Goal: Information Seeking & Learning: Learn about a topic

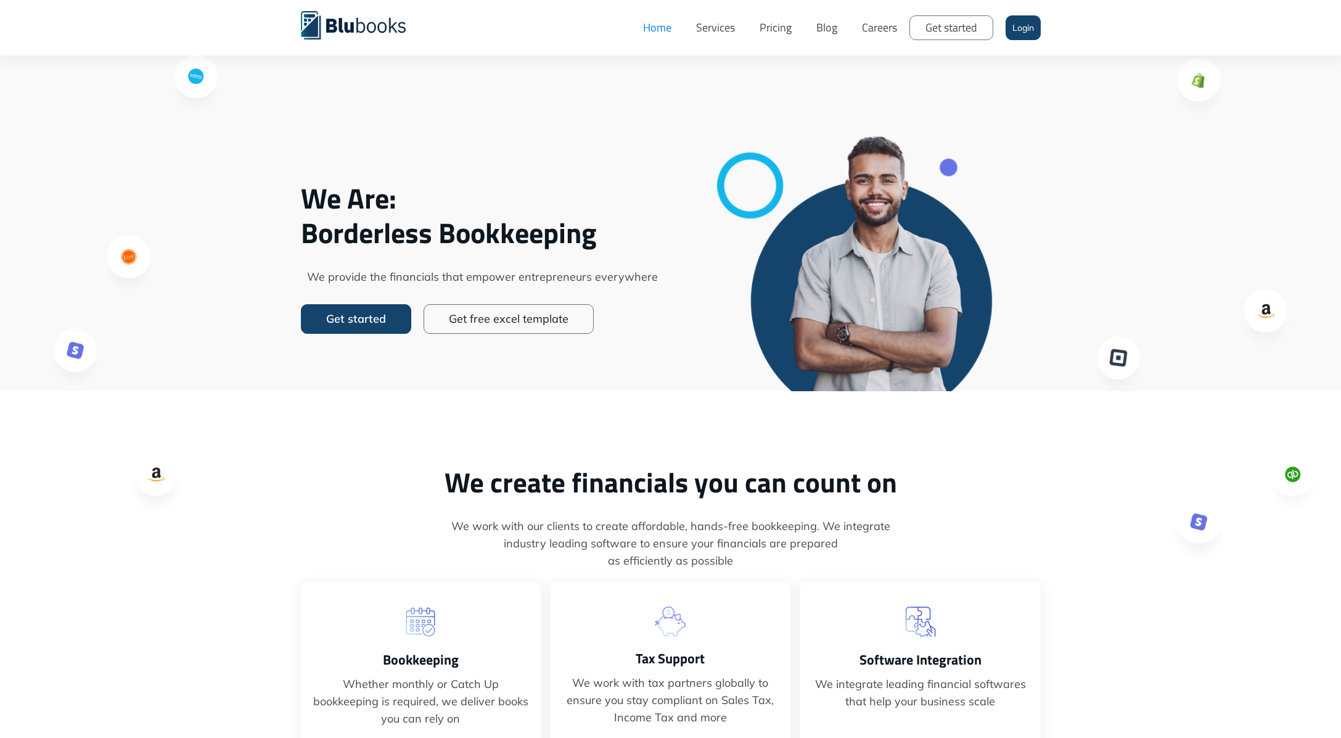
click at [876, 31] on link "Careers" at bounding box center [880, 27] width 60 height 37
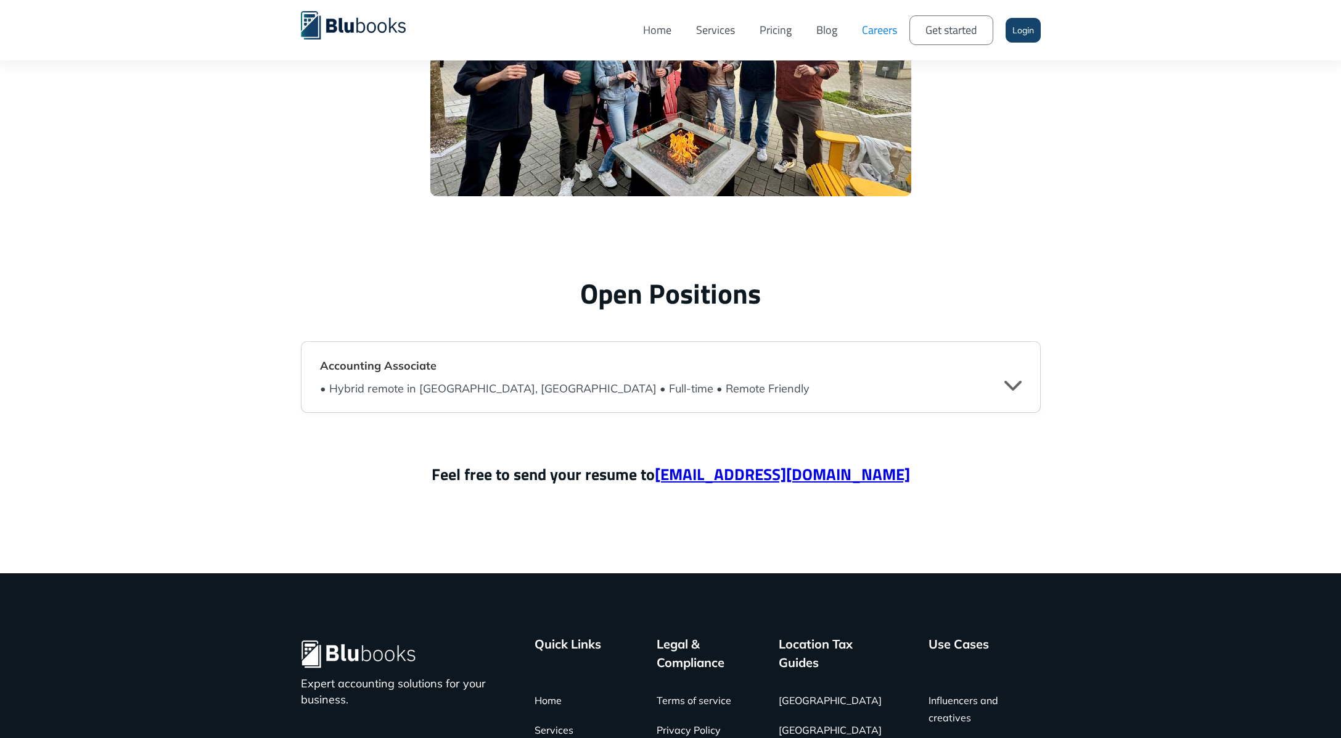
scroll to position [2851, 0]
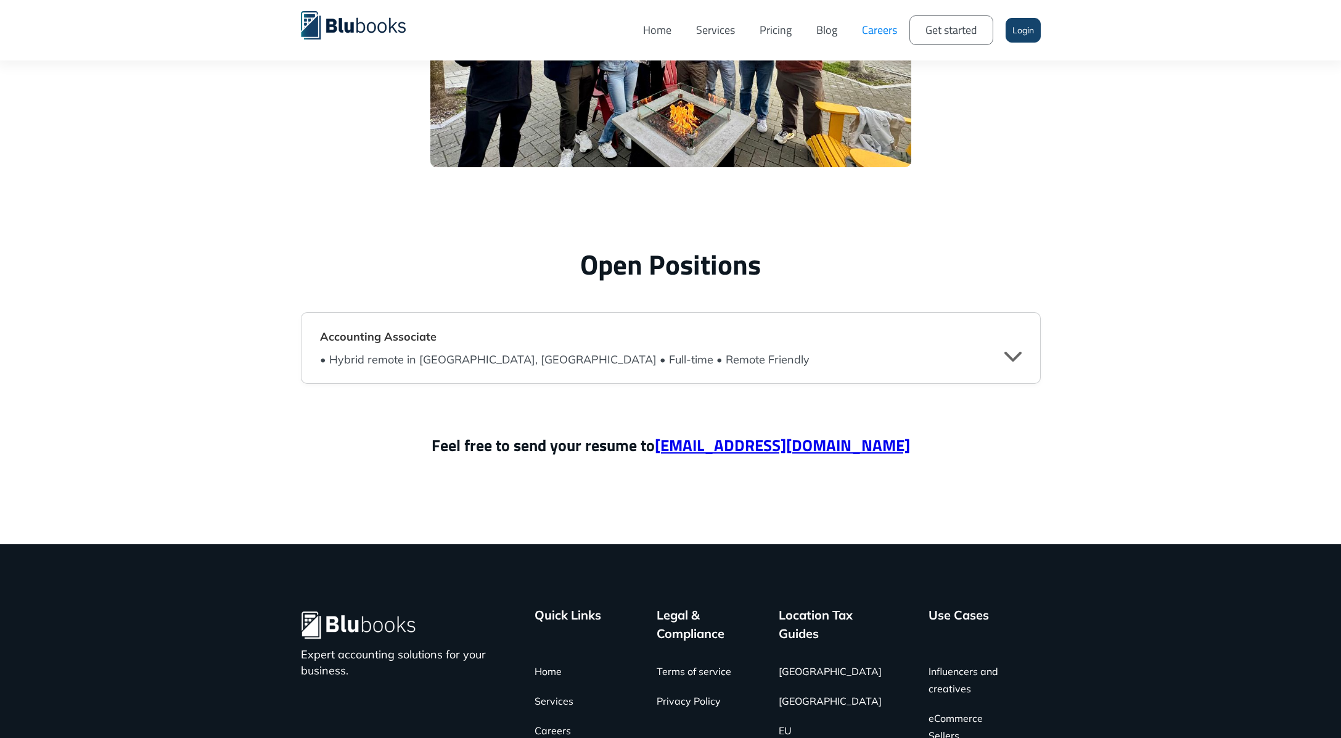
click at [784, 342] on h4 "Accounting Associate" at bounding box center [671, 336] width 702 height 19
click at [388, 335] on strong "Accounting Associate" at bounding box center [378, 336] width 117 height 14
click at [1014, 357] on div "" at bounding box center [1013, 355] width 17 height 19
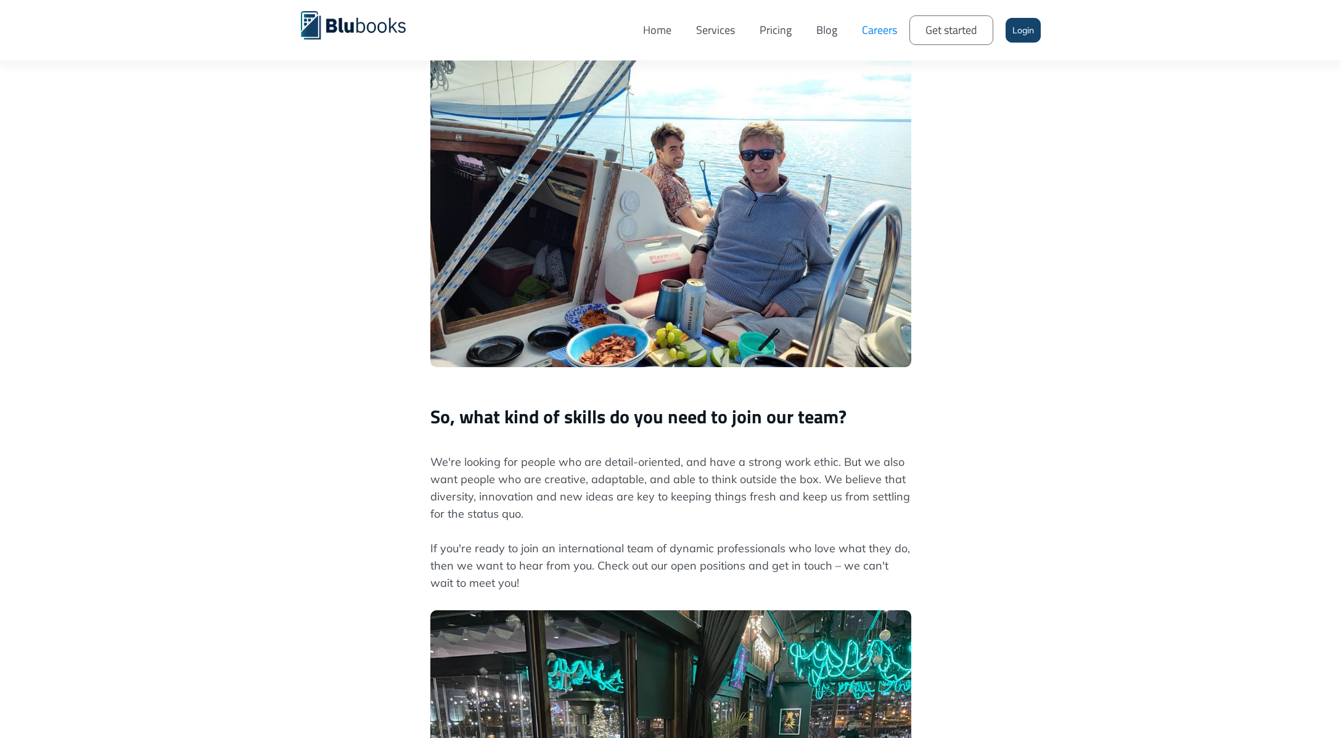
scroll to position [287, 0]
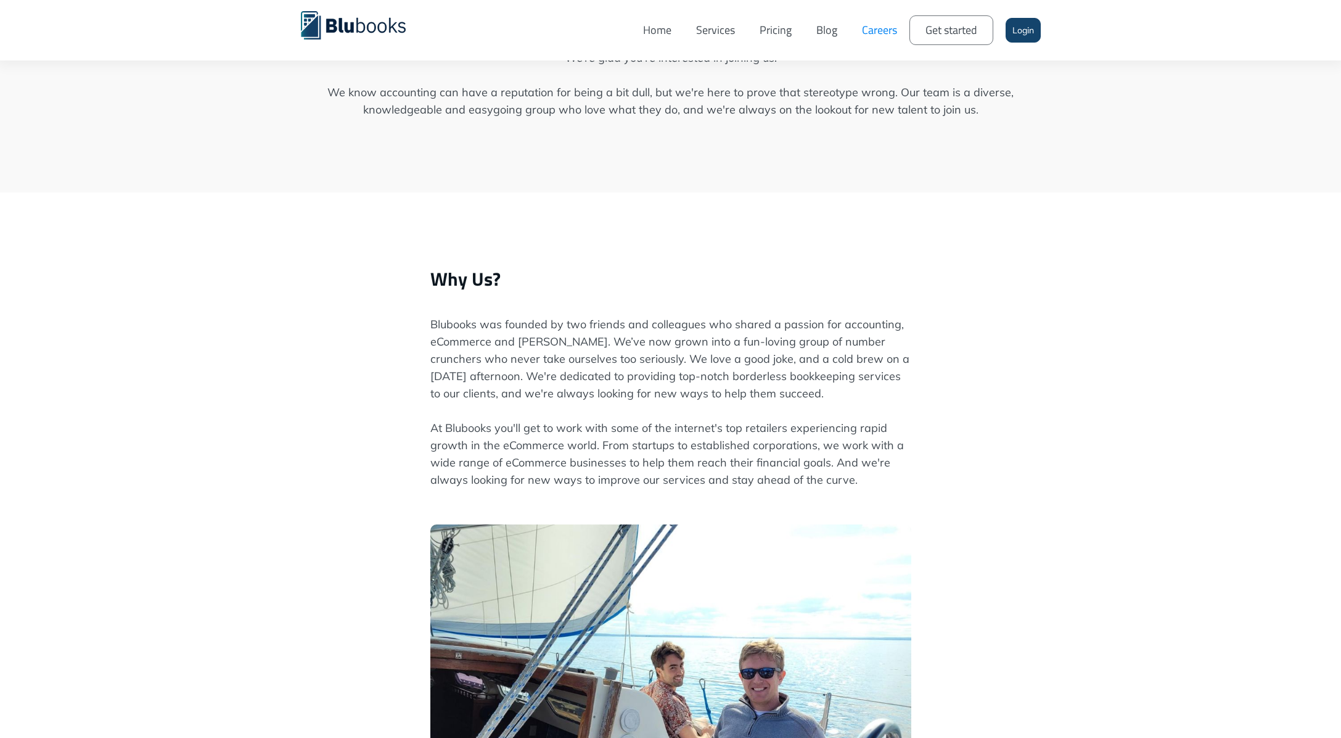
scroll to position [0, 0]
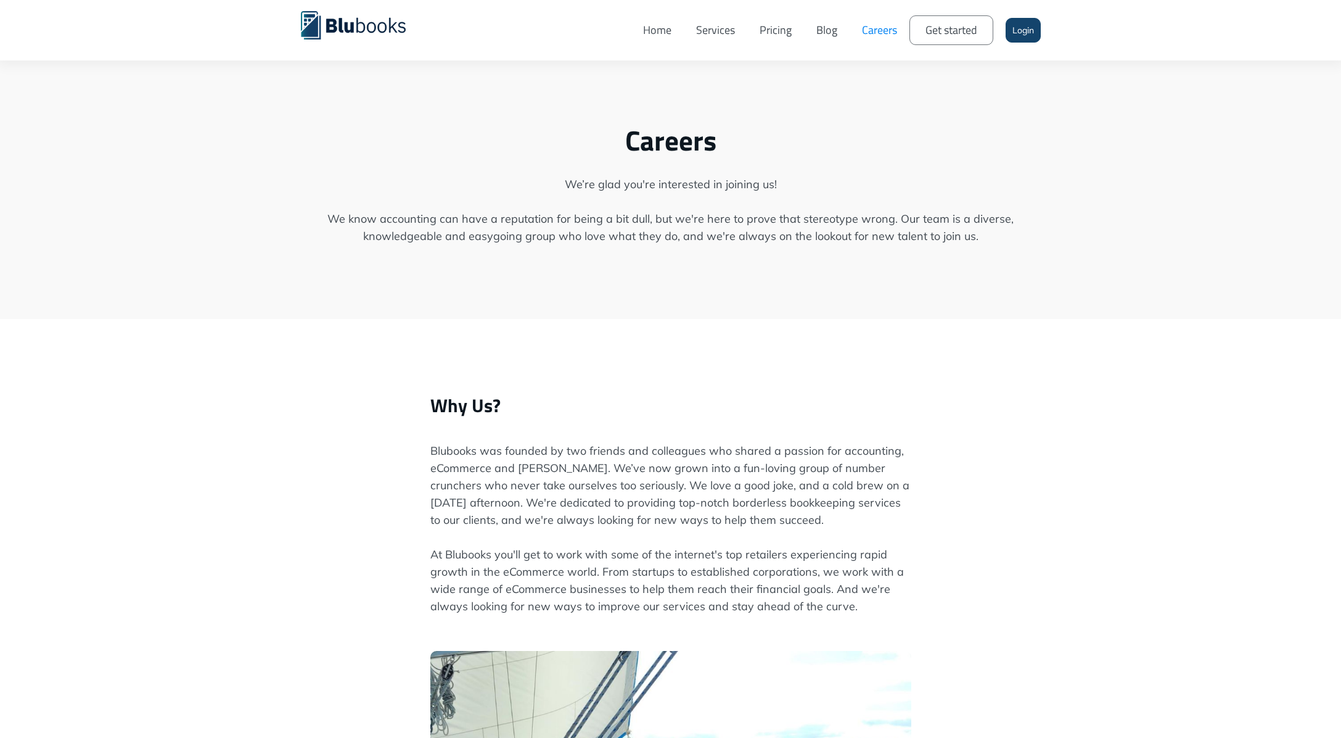
click at [668, 30] on link "Home" at bounding box center [657, 30] width 53 height 42
